Goal: Communication & Community: Answer question/provide support

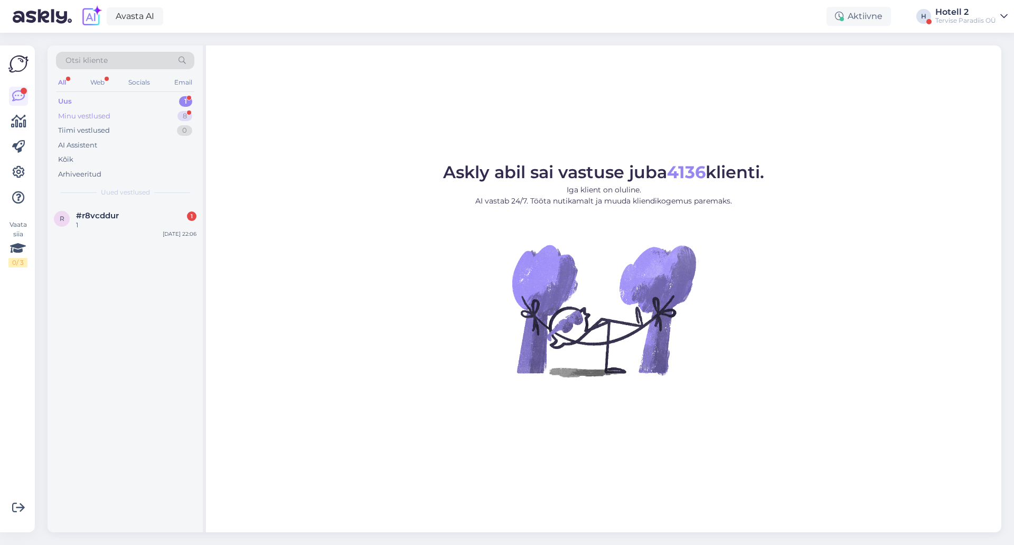
click at [190, 113] on div "8" at bounding box center [185, 116] width 15 height 11
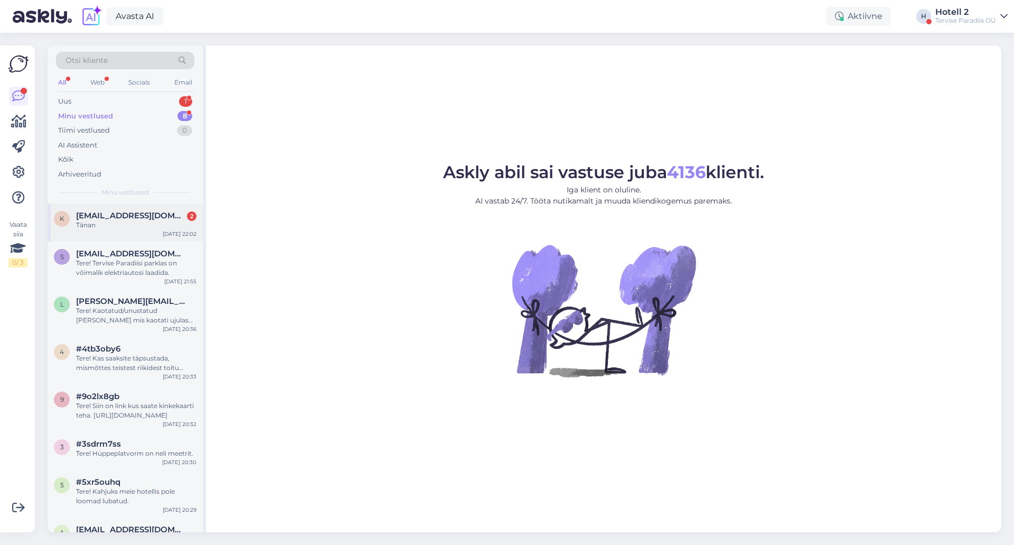
click at [170, 219] on span "[EMAIL_ADDRESS][DOMAIN_NAME]" at bounding box center [131, 216] width 110 height 10
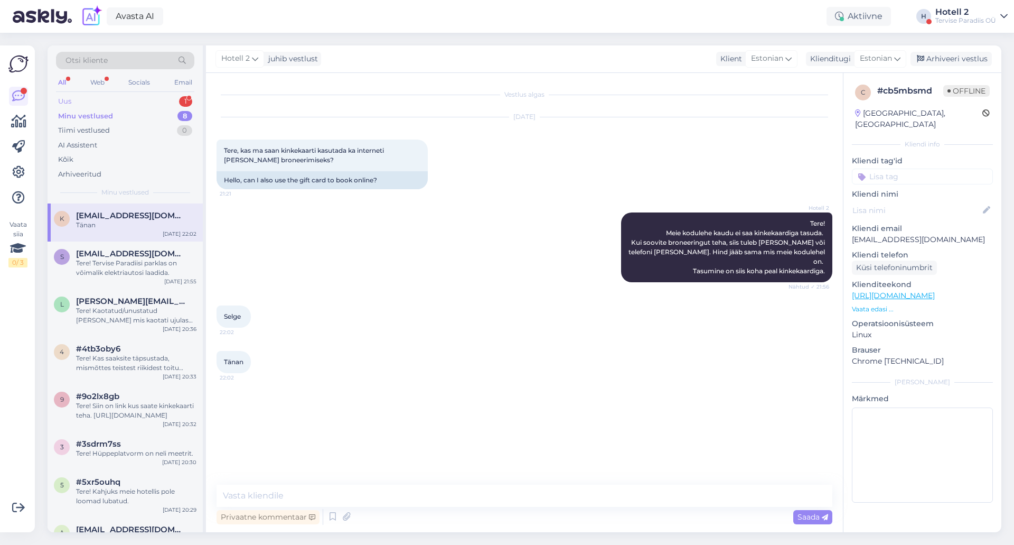
click at [156, 100] on div "Uus 1" at bounding box center [125, 101] width 138 height 15
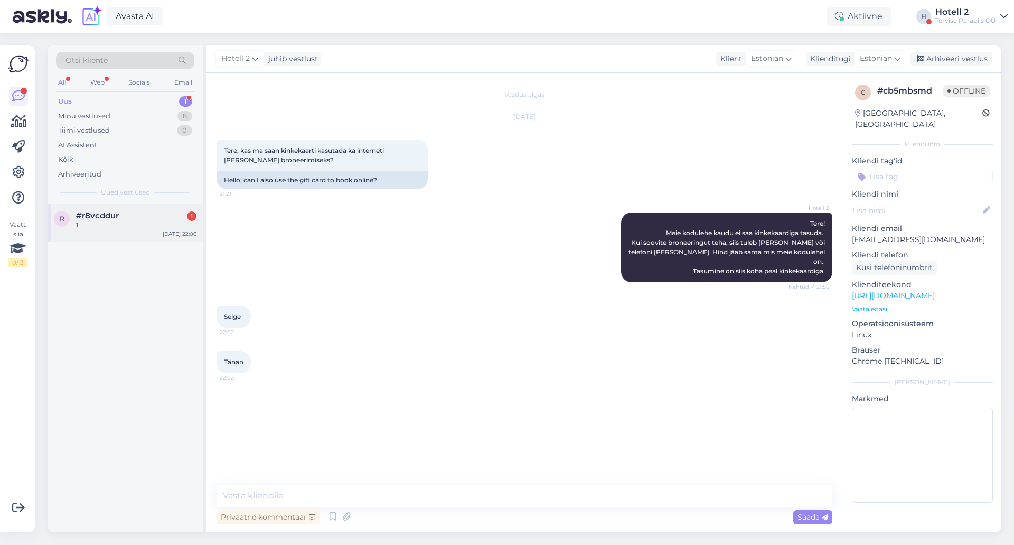
click at [92, 229] on div "1" at bounding box center [136, 225] width 120 height 10
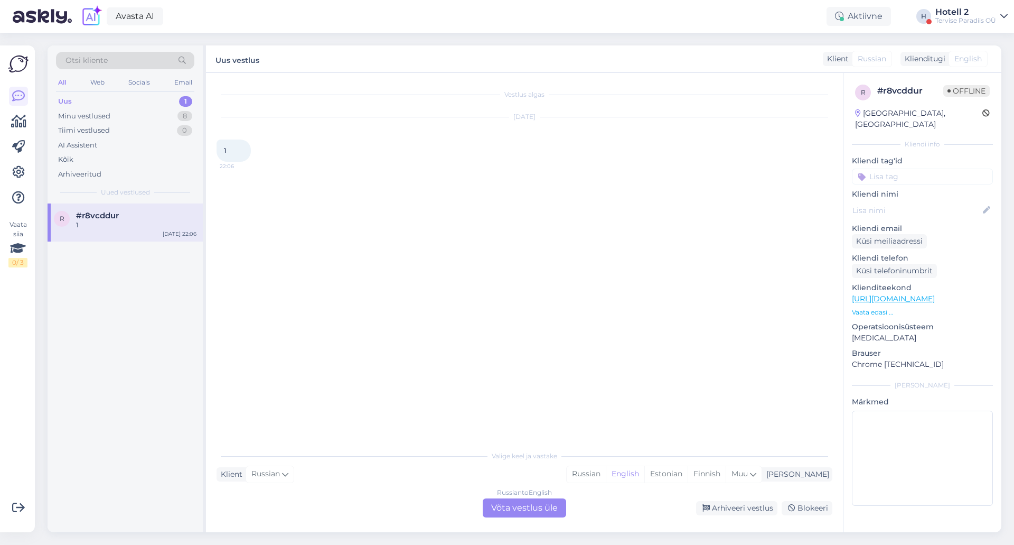
click at [502, 504] on div "Russian to English Võta vestlus üle" at bounding box center [524, 507] width 83 height 19
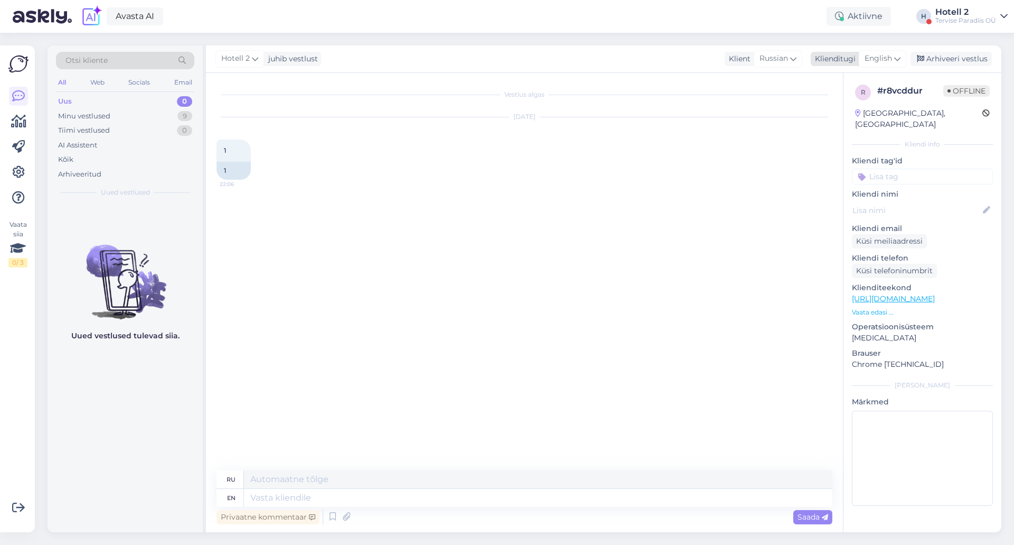
click at [880, 54] on span "English" at bounding box center [878, 59] width 27 height 12
type input "es"
click at [833, 129] on link "Estonian" at bounding box center [859, 122] width 116 height 17
click at [368, 498] on textarea at bounding box center [538, 498] width 589 height 18
type textarea "Tere!"
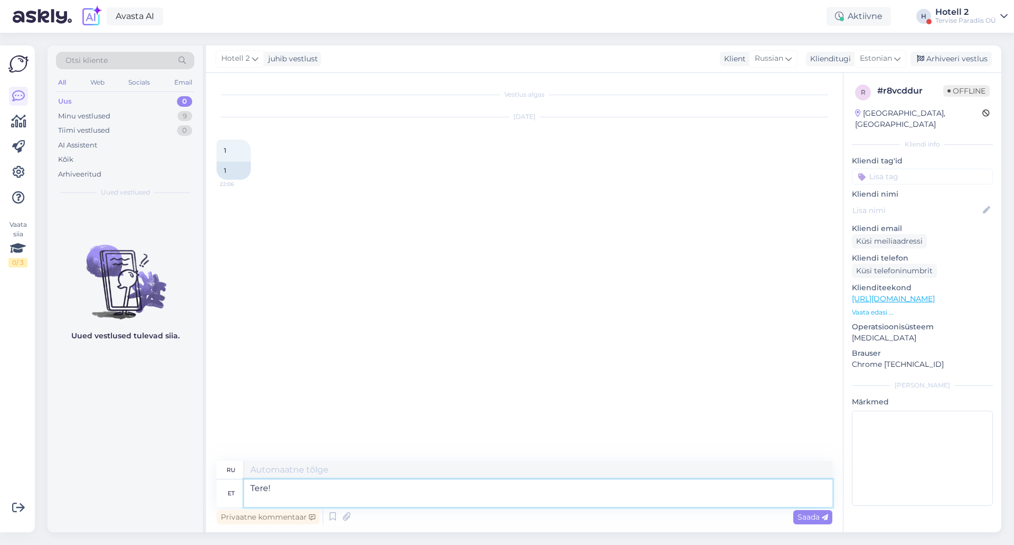
type textarea "Привет!"
type textarea "Tere! MIS"
type textarea "Привет! ЧТО"
type textarea "Tere!"
type textarea "Привет!"
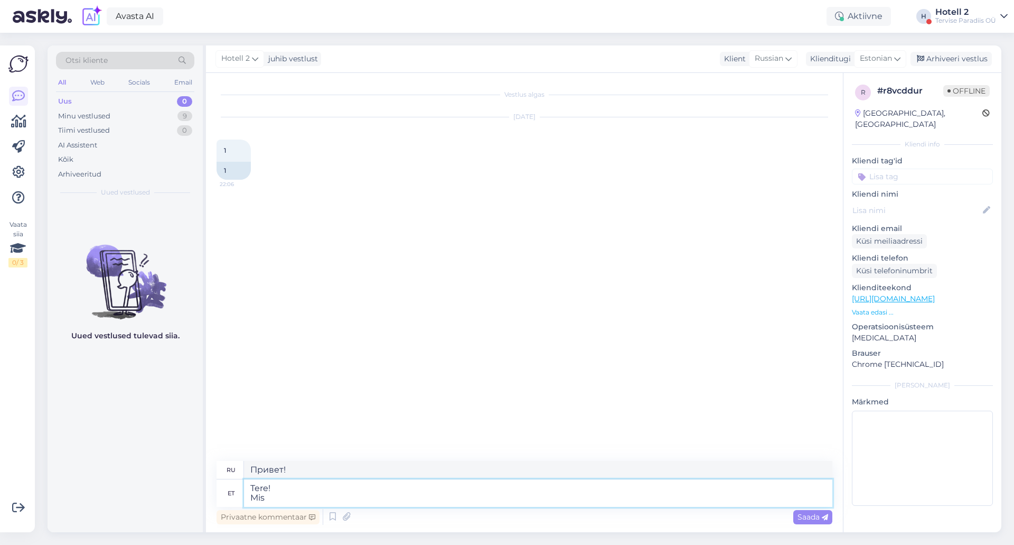
type textarea "Tere! Mis"
type textarea "Привет! Что?"
type textarea "Tere! Mis 1"
type textarea "Привет! Что 1"
type textarea "Tere! Mis 1 tähendab"
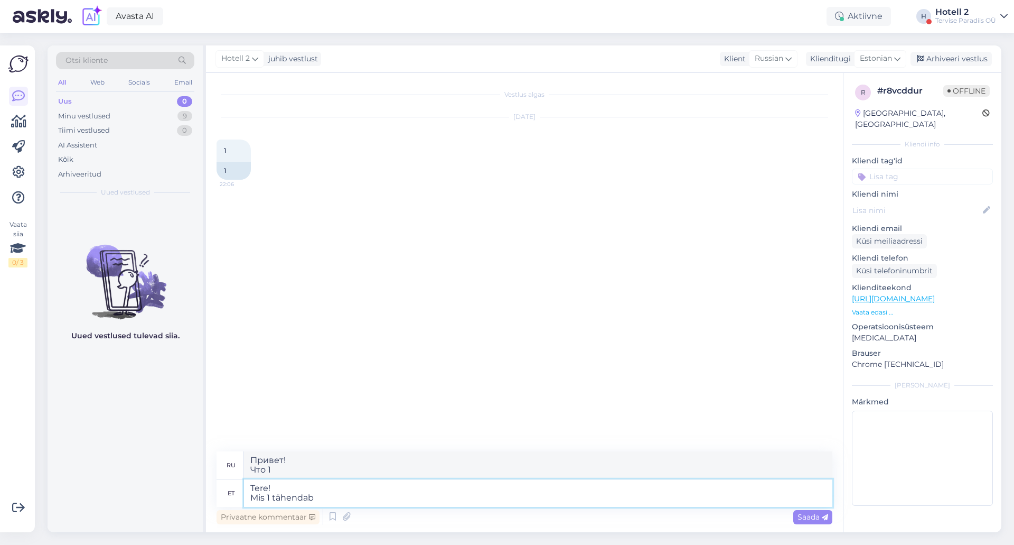
type textarea "Привет! Что означает 1?"
type textarea "Tere! Mis"
type textarea "Привет! Что 1"
type textarea "Tere! Mi"
type textarea "Привет! Что?"
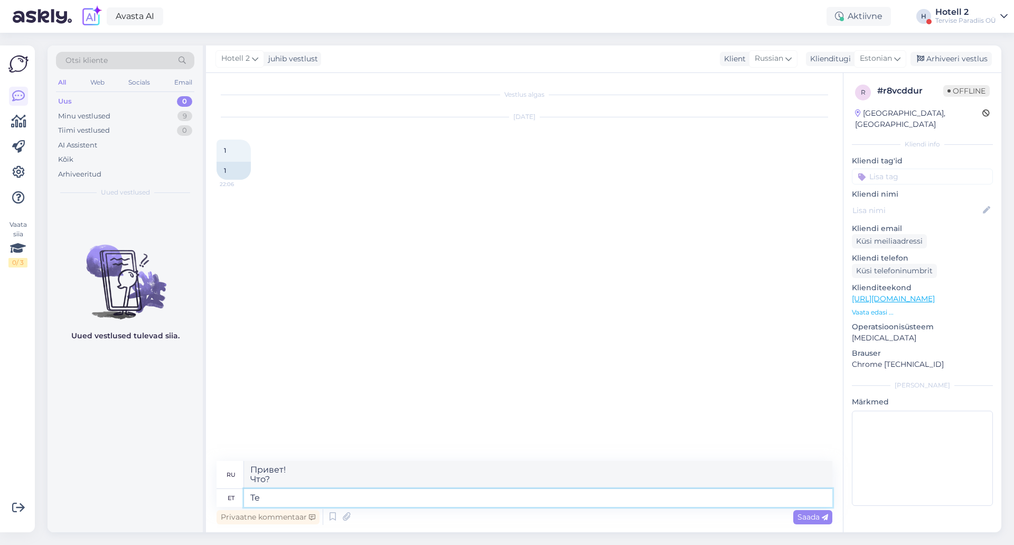
type textarea "T"
